Goal: Find specific page/section: Find specific page/section

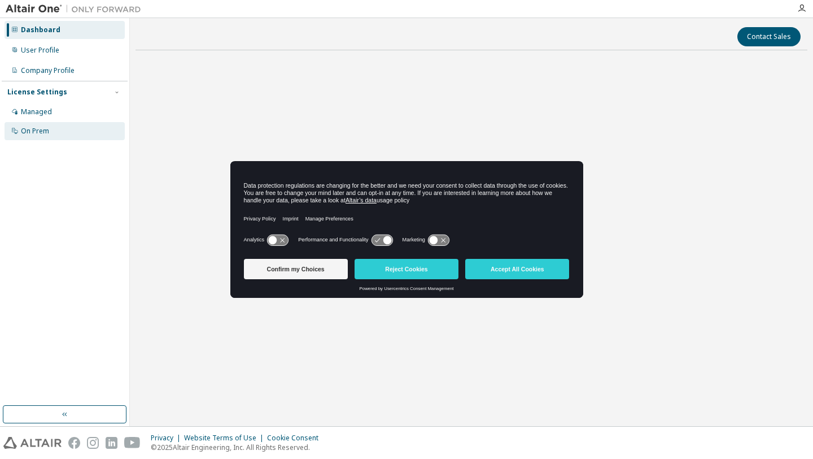
click at [47, 130] on div "On Prem" at bounding box center [35, 131] width 28 height 9
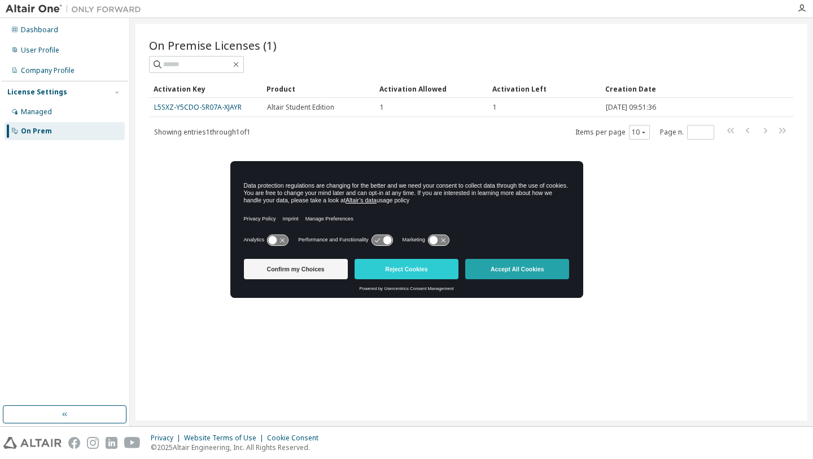
click at [513, 268] on button "Accept All Cookies" at bounding box center [517, 269] width 104 height 20
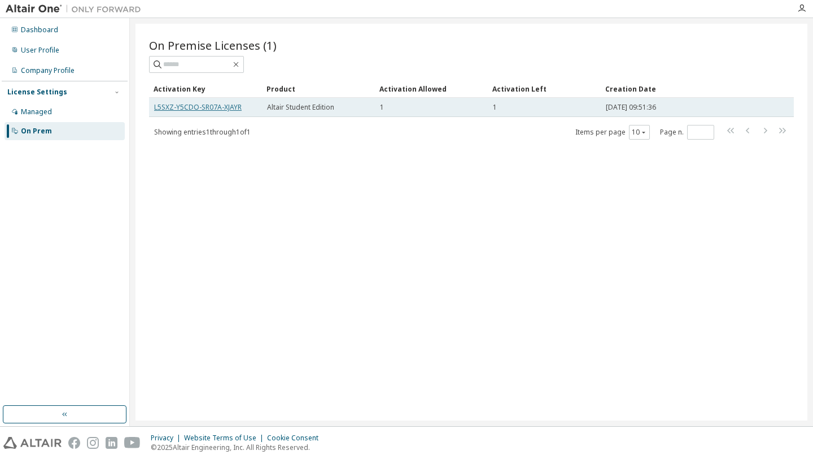
click at [226, 106] on link "L5SXZ-Y5CDO-SR07A-XJAYR" at bounding box center [198, 107] width 88 height 10
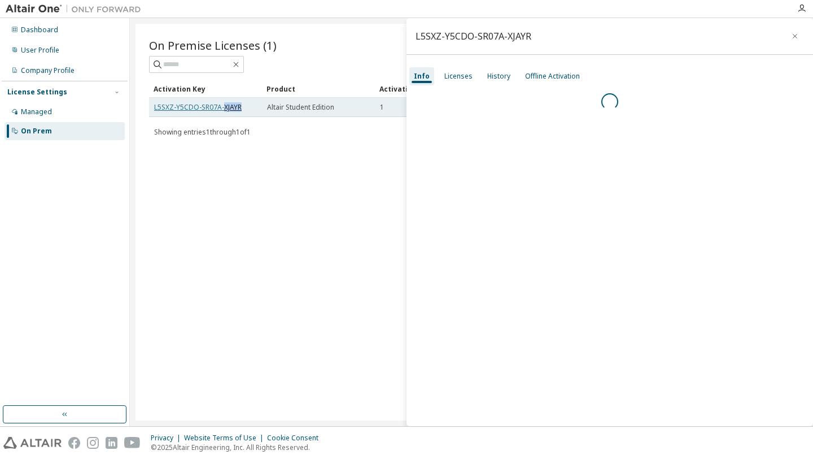
click at [226, 106] on link "L5SXZ-Y5CDO-SR07A-XJAYR" at bounding box center [198, 107] width 88 height 10
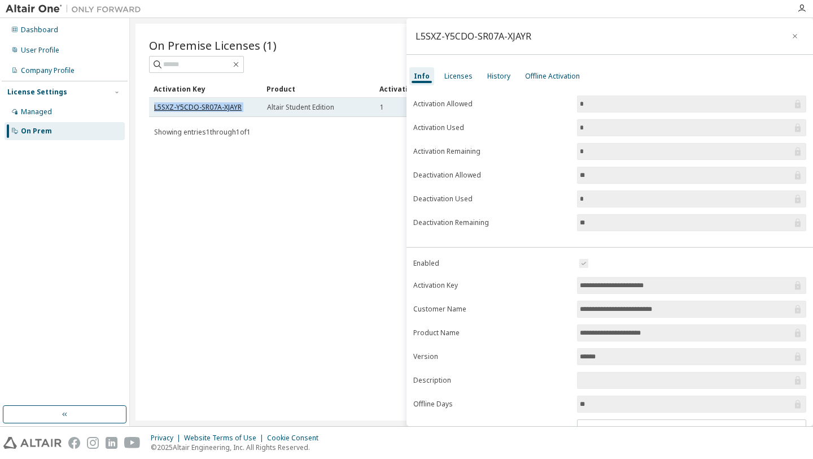
copy td "L5SXZ-Y5CDO-SR07A-XJAYR"
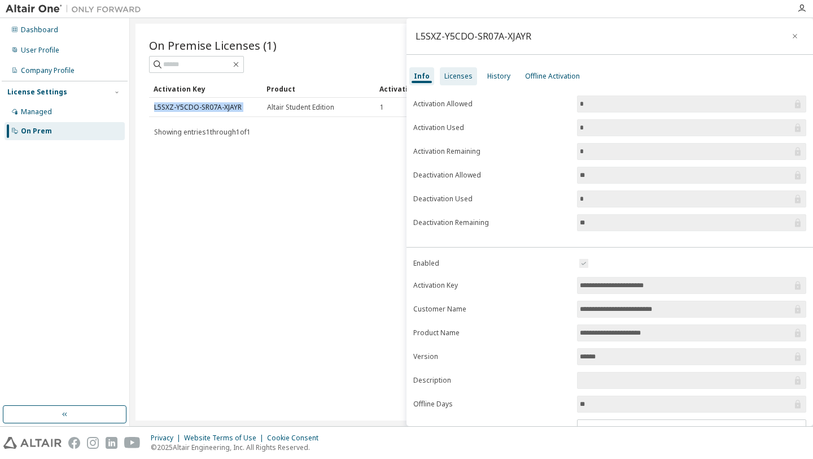
click at [470, 77] on div "Licenses" at bounding box center [458, 76] width 37 height 18
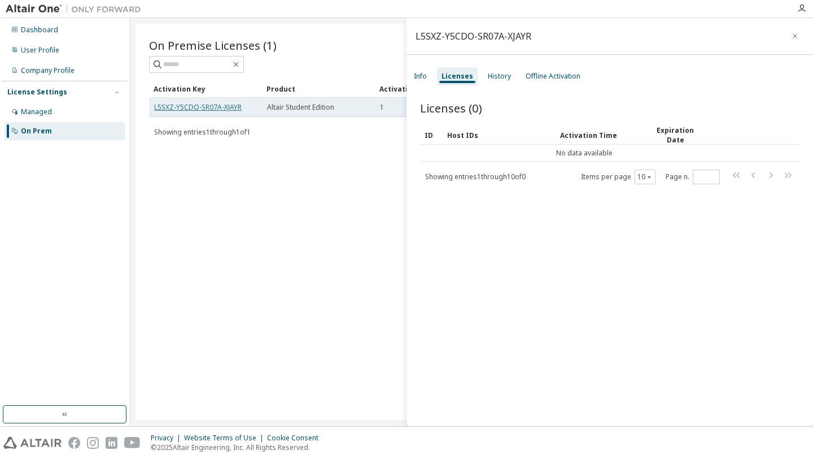
click at [231, 106] on link "L5SXZ-Y5CDO-SR07A-XJAYR" at bounding box center [198, 107] width 88 height 10
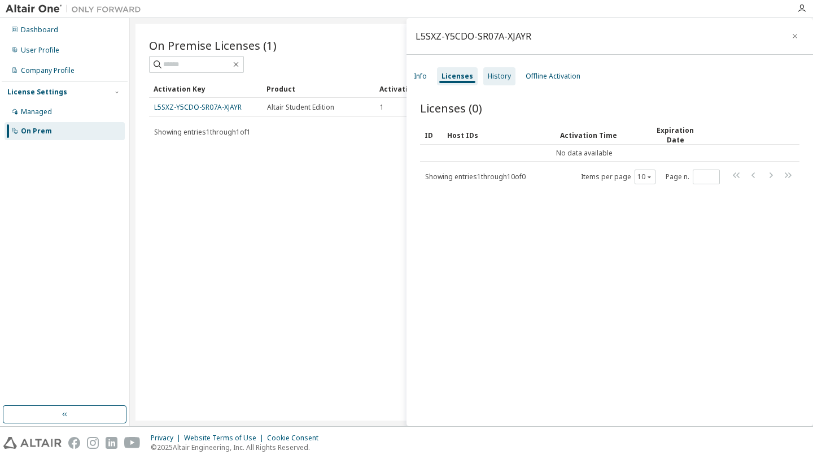
click at [500, 82] on div "History" at bounding box center [500, 76] width 32 height 18
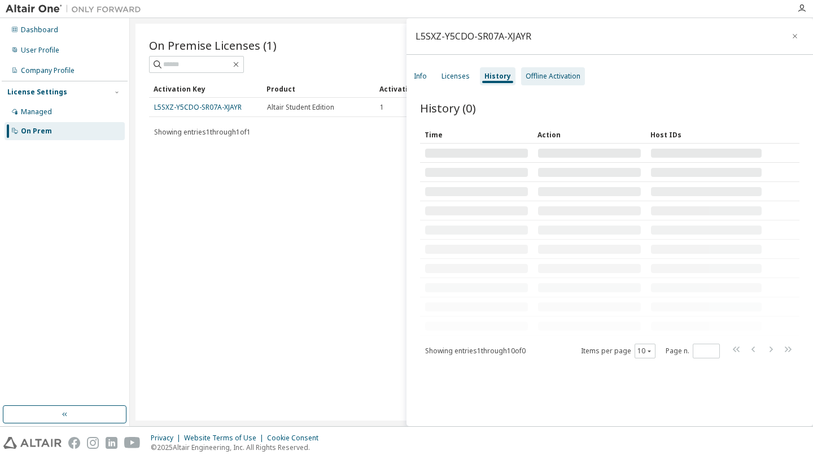
click at [542, 81] on div "Offline Activation" at bounding box center [553, 76] width 64 height 18
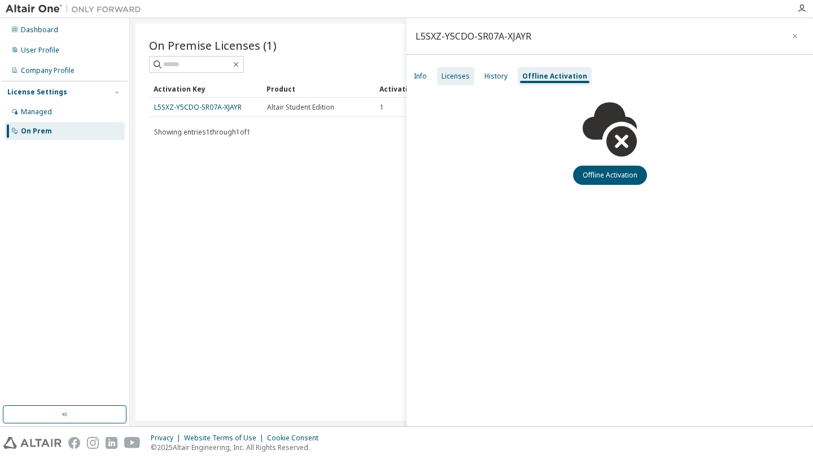
click at [462, 81] on div "Licenses" at bounding box center [455, 76] width 37 height 18
